Goal: Task Accomplishment & Management: Use online tool/utility

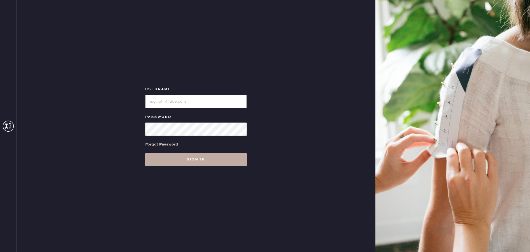
type input "bloomiesoldorchard"
click at [197, 159] on button "Sign in" at bounding box center [196, 159] width 102 height 13
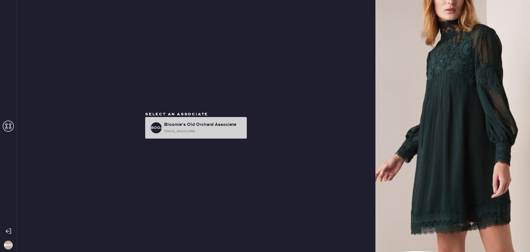
click at [196, 127] on div "Bloomie's Old Orchard Associate" at bounding box center [203, 124] width 78 height 7
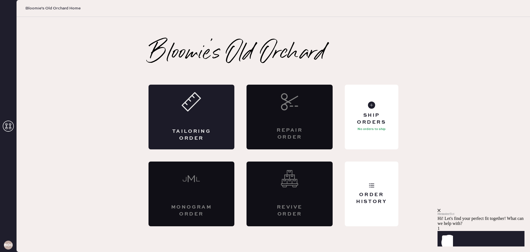
click at [217, 120] on div "Tailoring Order" at bounding box center [192, 117] width 86 height 65
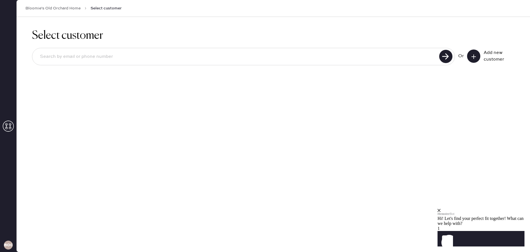
click at [395, 60] on input at bounding box center [237, 56] width 402 height 13
type input "3123438699"
drag, startPoint x: 101, startPoint y: 59, endPoint x: 0, endPoint y: 48, distance: 101.1
click at [0, 59] on div "BOOA Bloomie's Old Orchard Home Select customer Select customer 3123438699 Unab…" at bounding box center [265, 126] width 530 height 252
click at [474, 56] on icon at bounding box center [474, 57] width 6 height 6
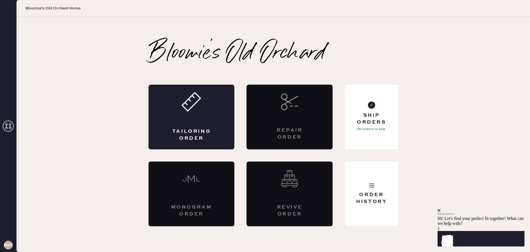
click at [441, 209] on icon "close" at bounding box center [439, 210] width 3 height 3
